Goal: Communication & Community: Ask a question

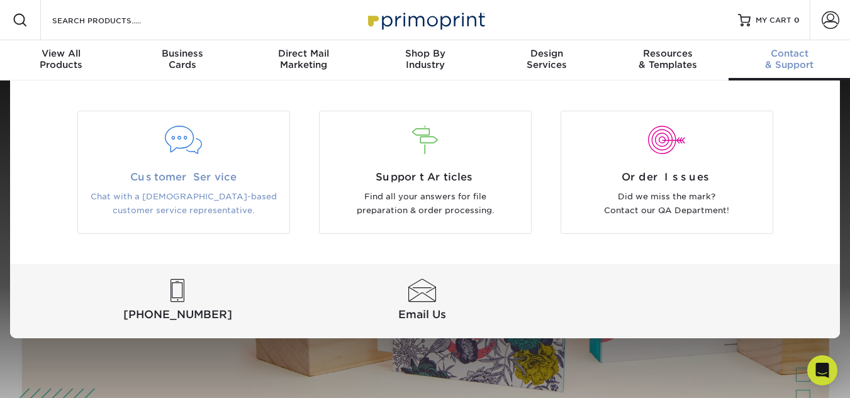
click at [194, 175] on span "Customer Service" at bounding box center [183, 177] width 192 height 15
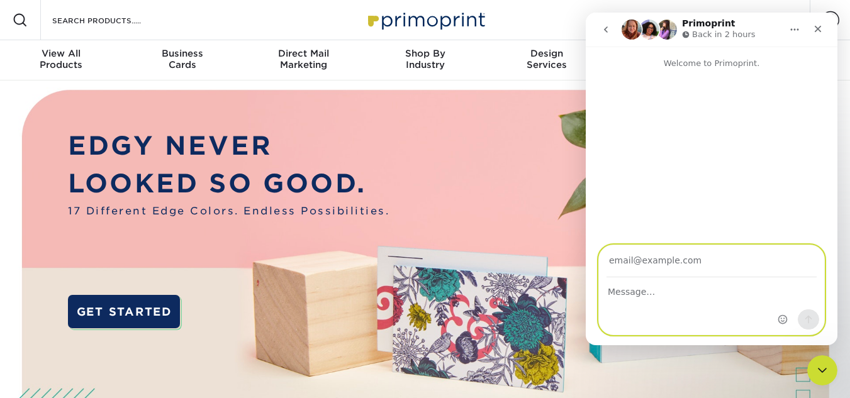
click at [636, 293] on textarea "Message…" at bounding box center [711, 288] width 225 height 21
paste textarea "[URL][DOMAIN_NAME]"
type textarea "[URL][DOMAIN_NAME]"
drag, startPoint x: 740, startPoint y: 292, endPoint x: 1116, endPoint y: 307, distance: 376.3
click at [585, 294] on html "Primoprint Back in 2 hours Welcome to Primoprint. [URL][DOMAIN_NAME] [URL][DOMA…" at bounding box center [711, 179] width 252 height 333
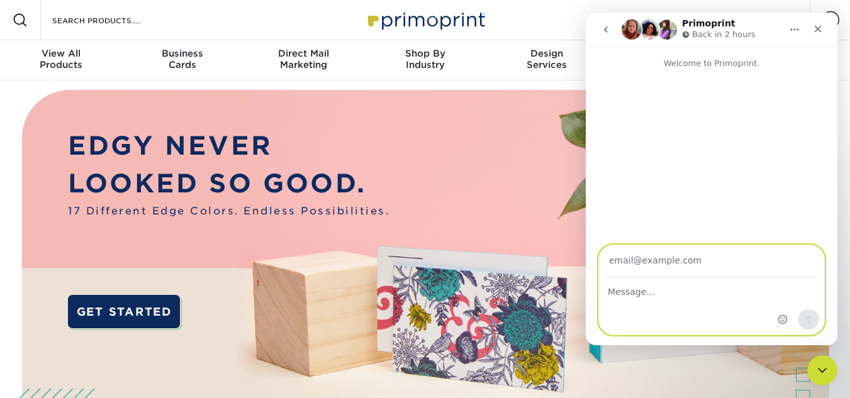
click at [648, 289] on textarea "Message…" at bounding box center [711, 288] width 225 height 21
paste textarea "Hi, I am the editor of [DOMAIN_NAME], a leading platform offering hybrid worksp…"
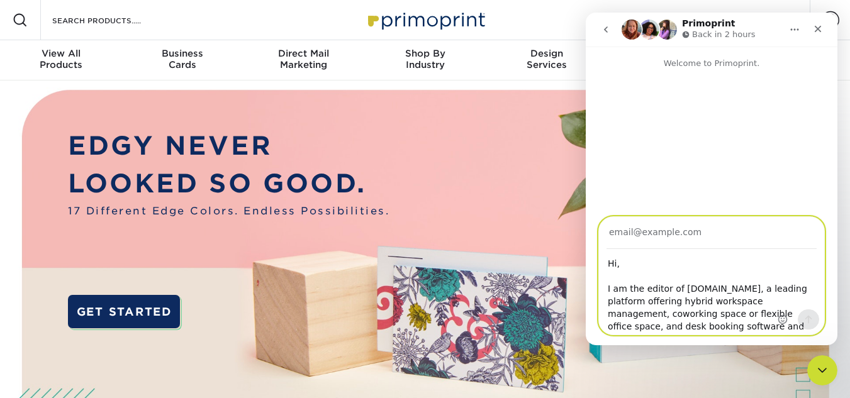
scroll to position [50, 0]
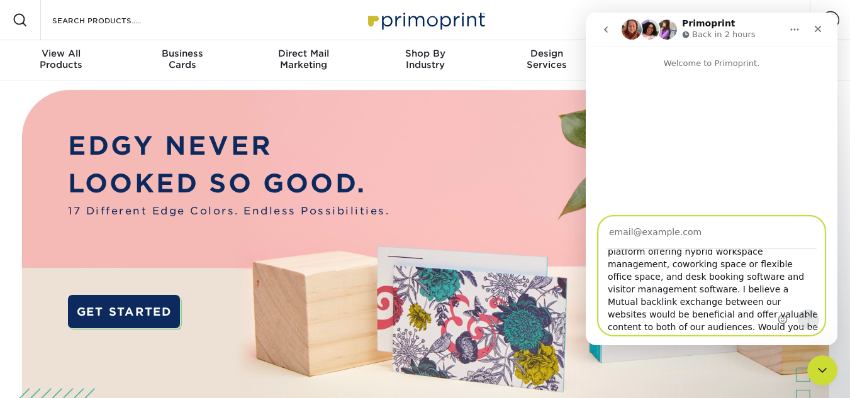
type textarea "Hi, I am the editor of [DOMAIN_NAME], a leading platform offering hybrid worksp…"
click at [661, 238] on input "Your email" at bounding box center [711, 233] width 210 height 32
paste input "[EMAIL_ADDRESS][DOMAIN_NAME]"
type input "[EMAIL_ADDRESS][DOMAIN_NAME]"
click at [806, 319] on icon "Send a message…" at bounding box center [808, 319] width 10 height 10
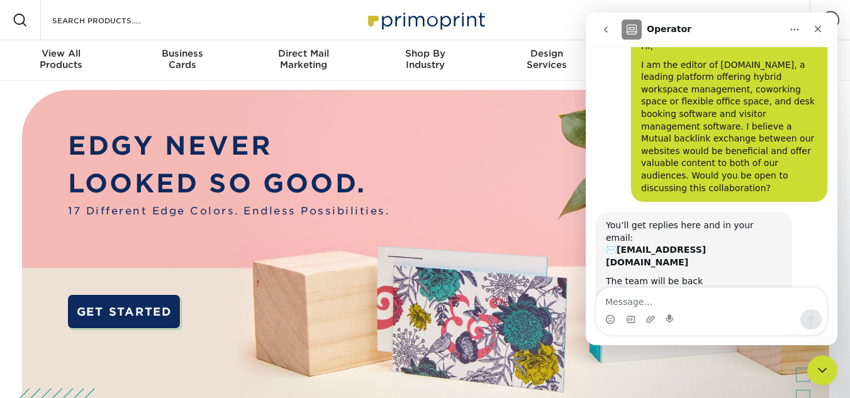
scroll to position [61, 0]
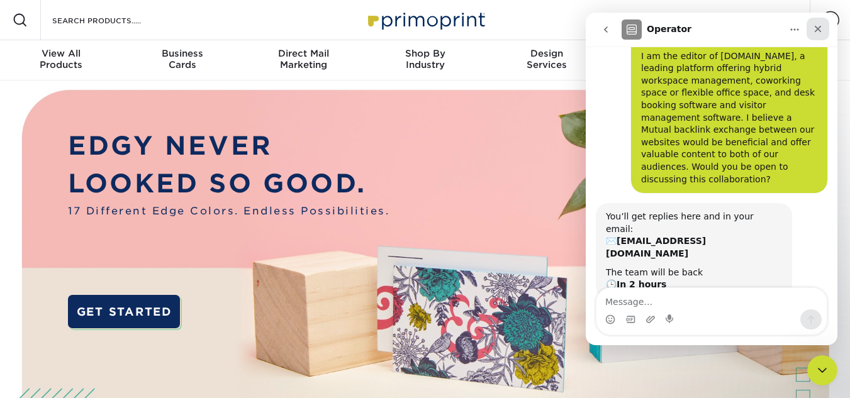
click at [826, 24] on div "Close" at bounding box center [817, 29] width 23 height 23
